Goal: Transaction & Acquisition: Purchase product/service

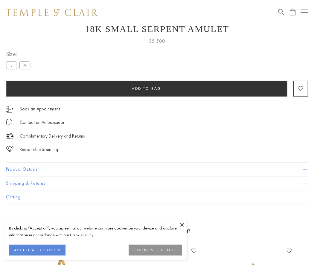
scroll to position [24, 0]
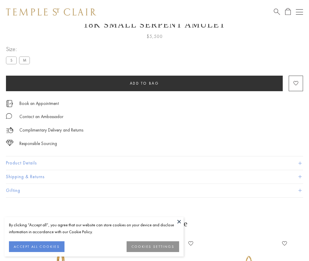
click at [144, 83] on span "Add to bag" at bounding box center [144, 83] width 29 height 5
